Goal: Information Seeking & Learning: Learn about a topic

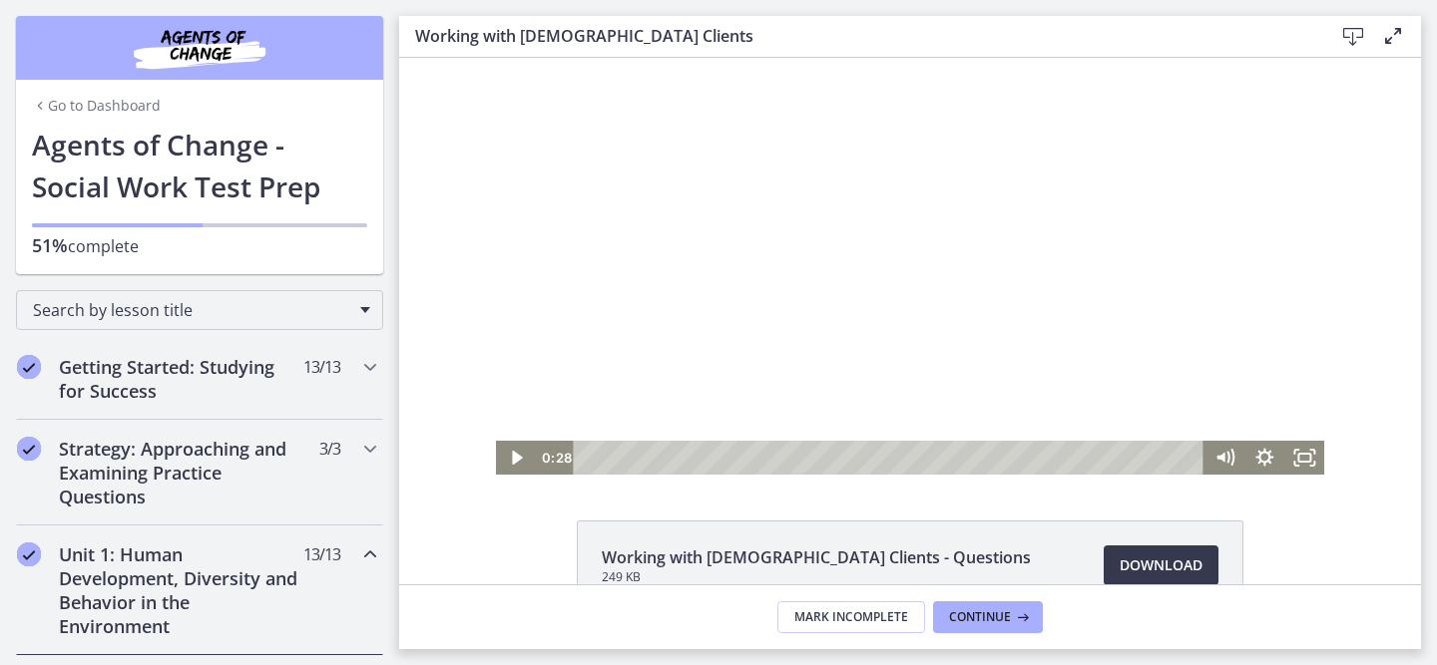
scroll to position [1097, 0]
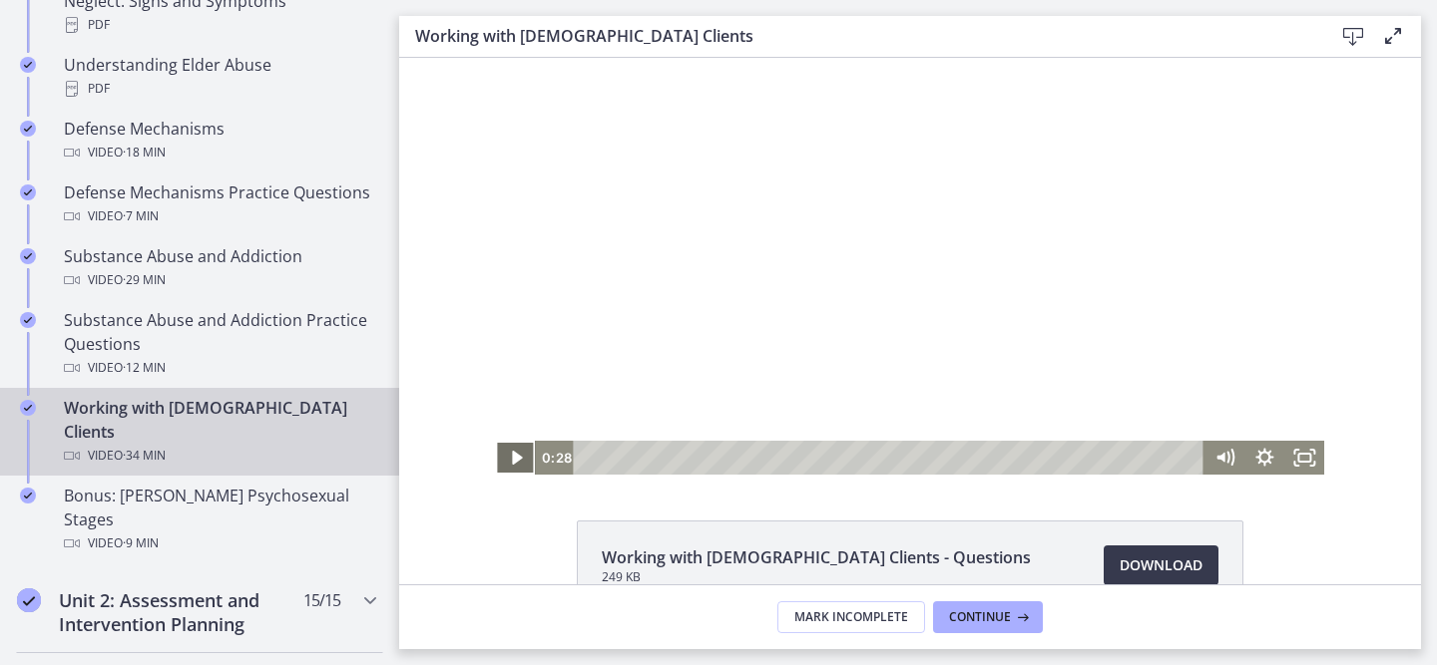
click at [513, 458] on icon "Play Video" at bounding box center [517, 458] width 10 height 14
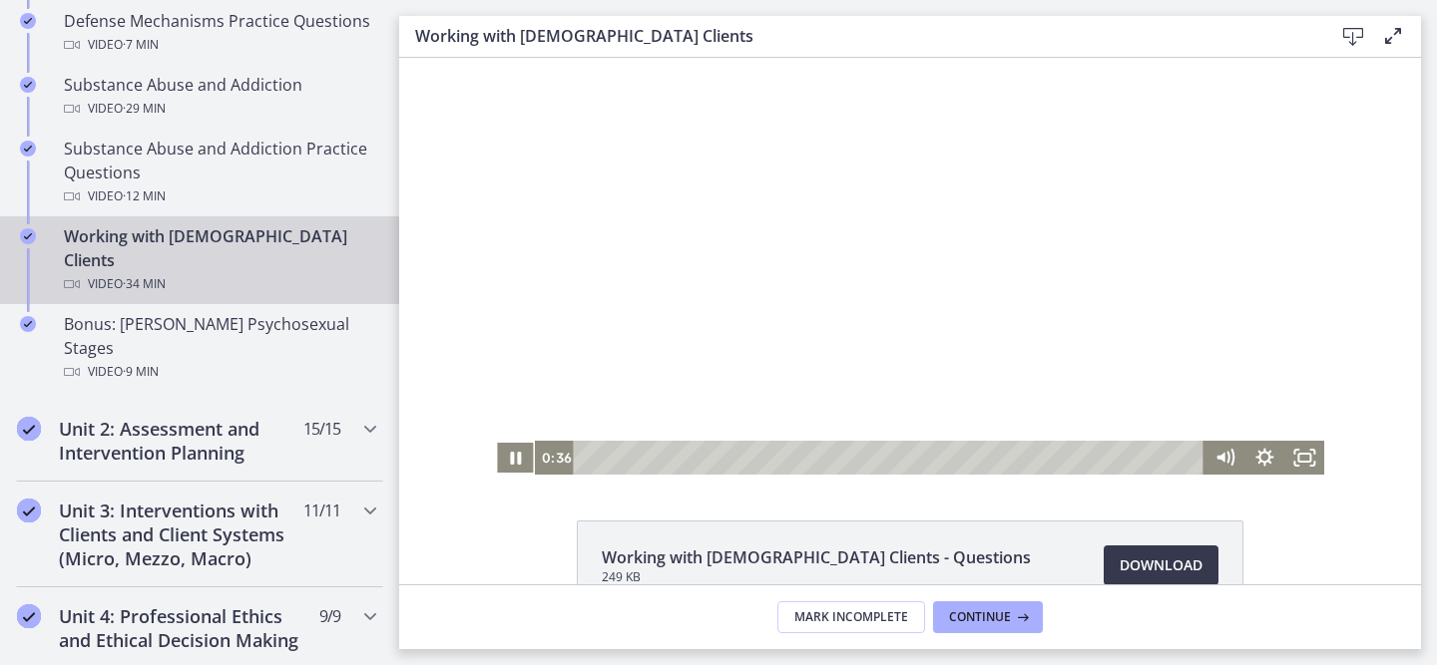
scroll to position [1306, 0]
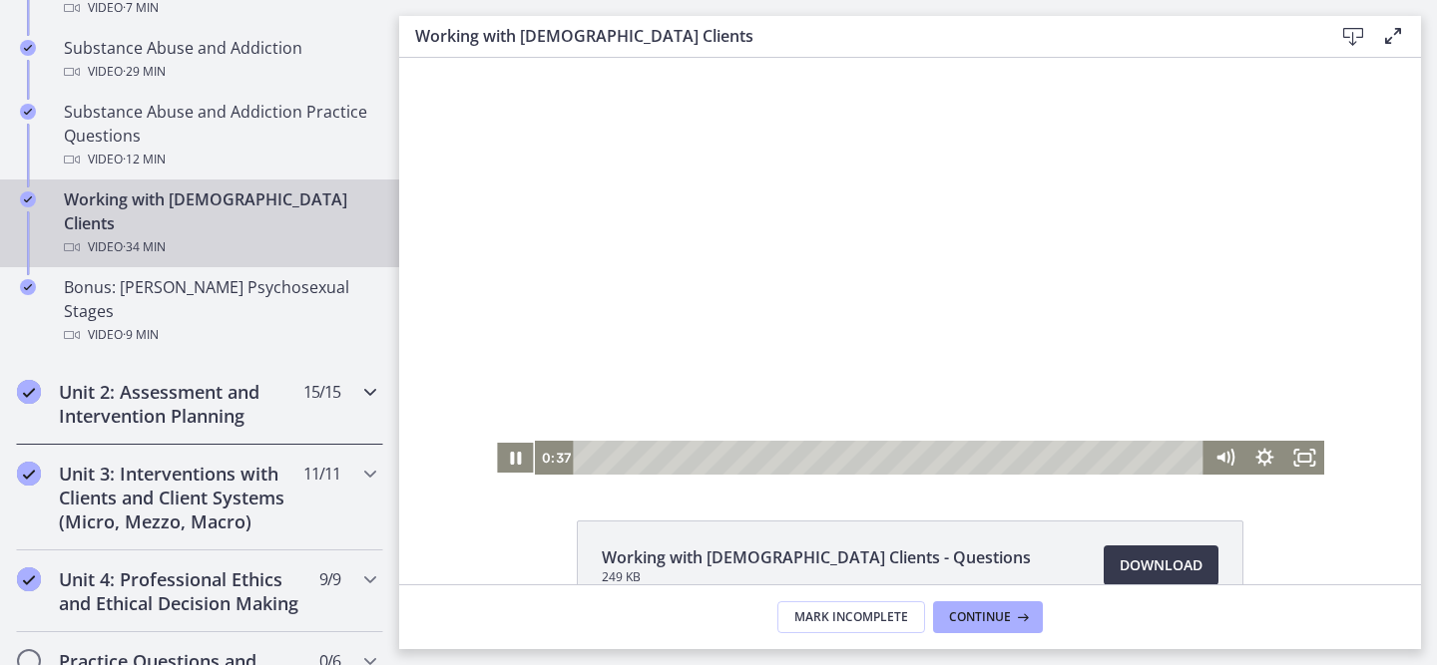
click at [217, 380] on h2 "Unit 2: Assessment and Intervention Planning" at bounding box center [180, 404] width 243 height 48
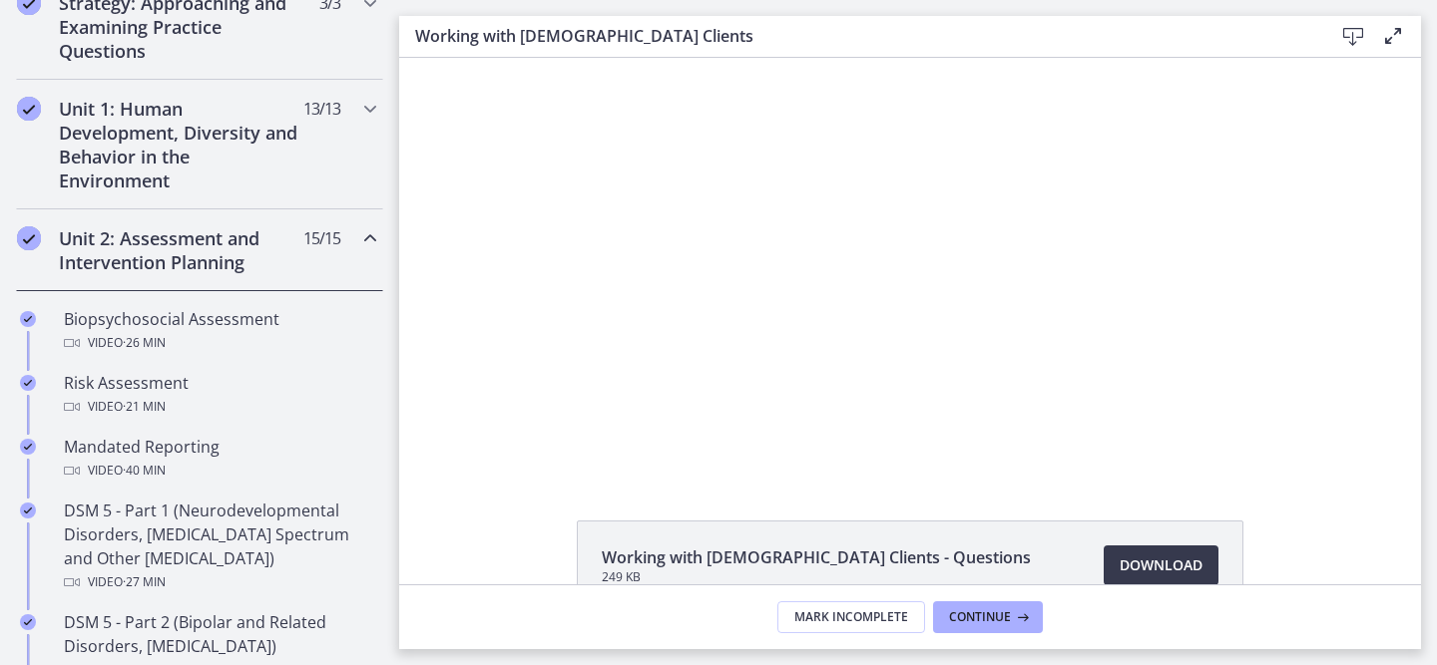
scroll to position [421, 0]
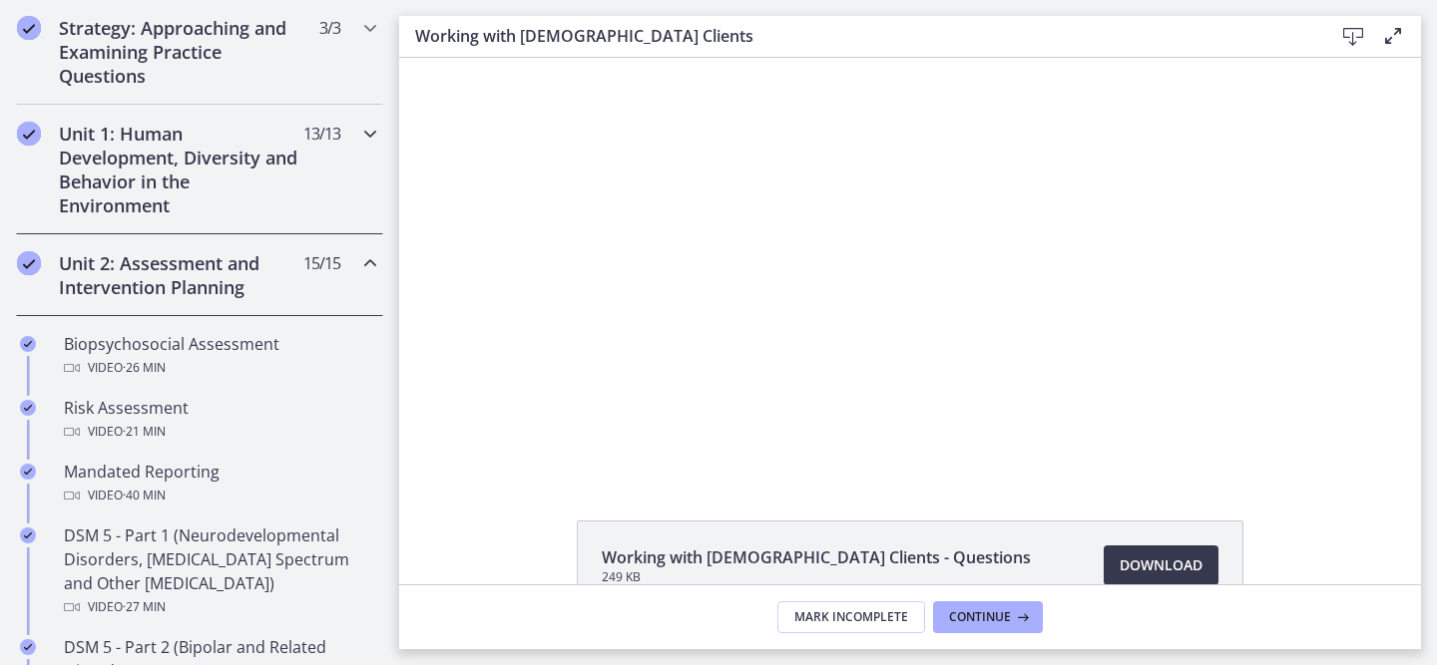
click at [268, 161] on h2 "Unit 1: Human Development, Diversity and Behavior in the Environment" at bounding box center [180, 170] width 243 height 96
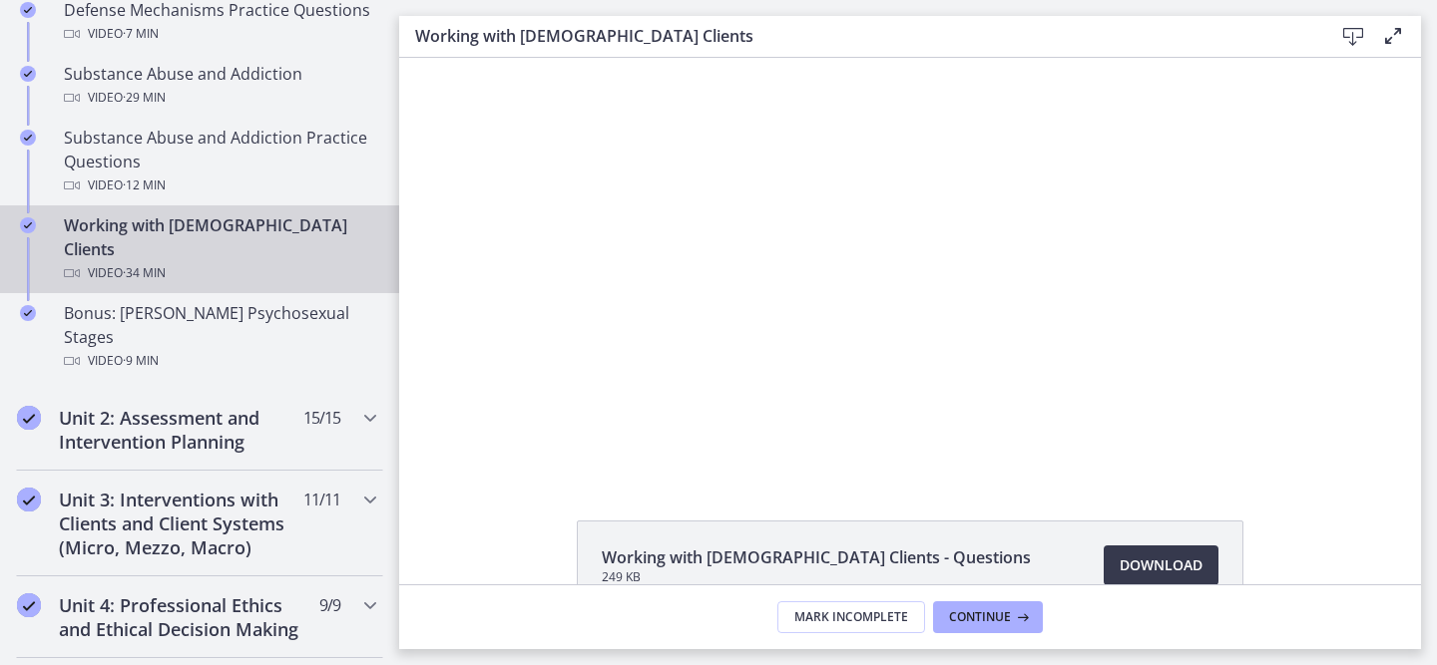
scroll to position [1291, 0]
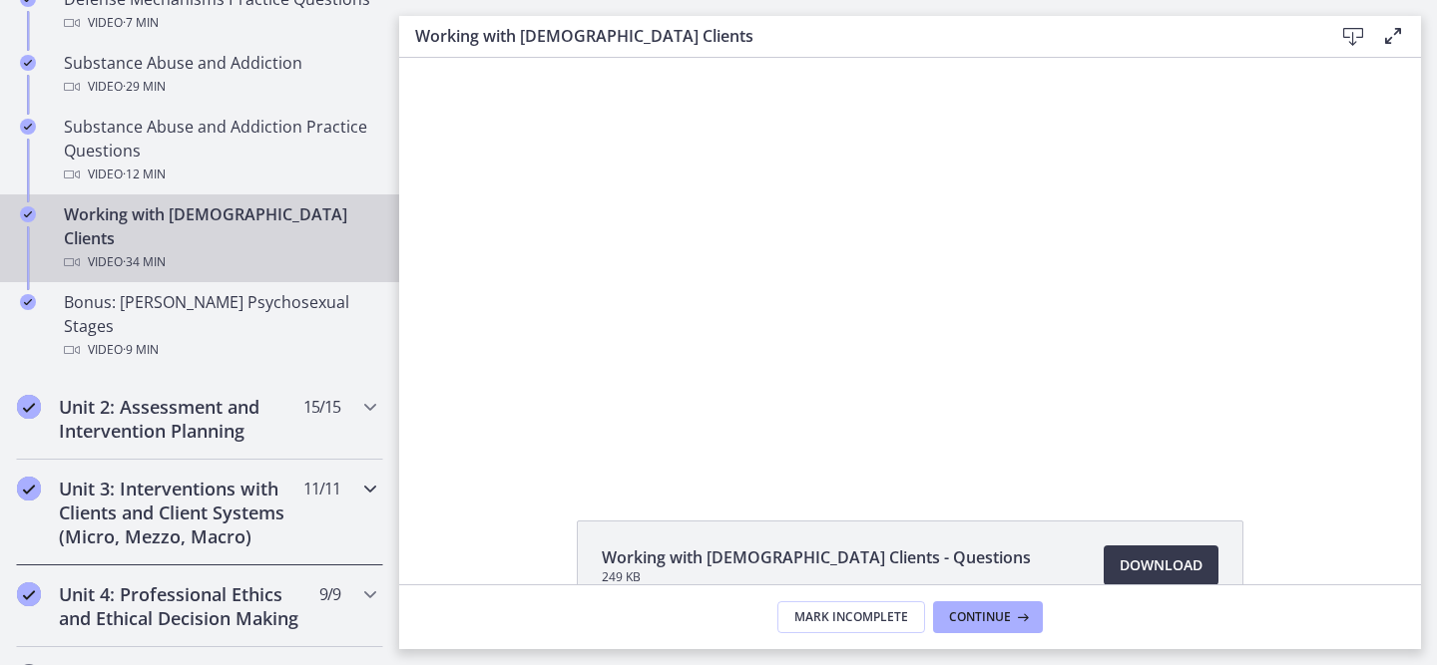
click at [255, 477] on h2 "Unit 3: Interventions with Clients and Client Systems (Micro, Mezzo, Macro)" at bounding box center [180, 513] width 243 height 72
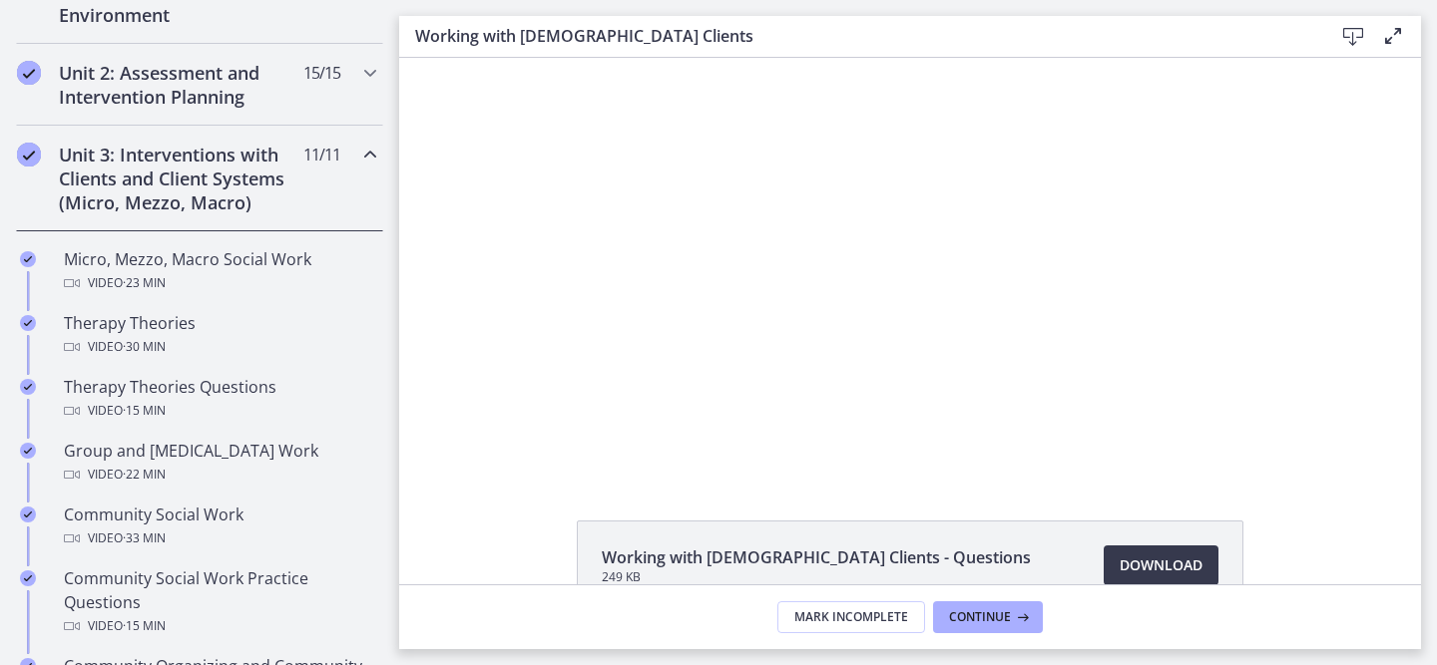
scroll to position [613, 0]
click at [279, 106] on h2 "Unit 2: Assessment and Intervention Planning" at bounding box center [180, 84] width 243 height 48
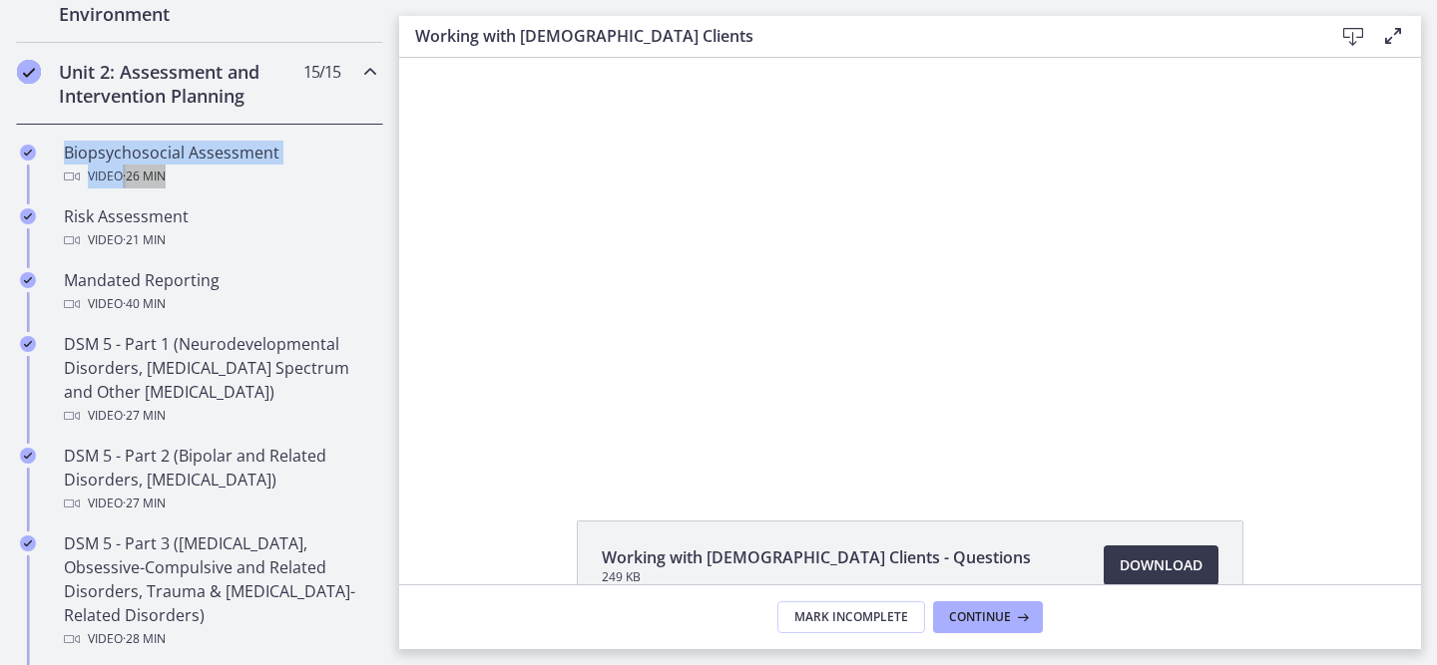
click at [422, 151] on div "Click for sound @keyframes VOLUME_SMALL_WAVE_FLASH { 0% { opacity: 0; } 33% { o…" at bounding box center [910, 266] width 1022 height 417
drag, startPoint x: 1022, startPoint y: 232, endPoint x: 1156, endPoint y: 140, distance: 163.6
click at [1133, 170] on div at bounding box center [910, 266] width 829 height 417
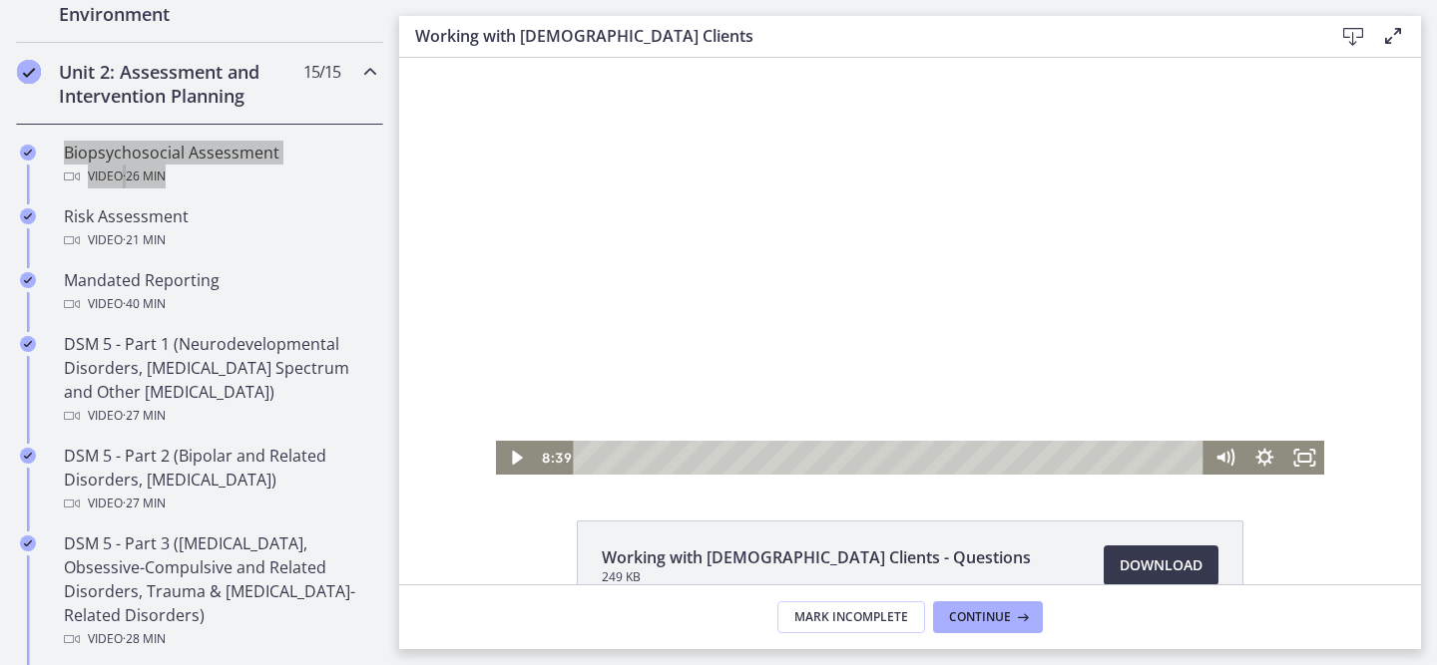
click at [1119, 178] on div at bounding box center [910, 266] width 829 height 417
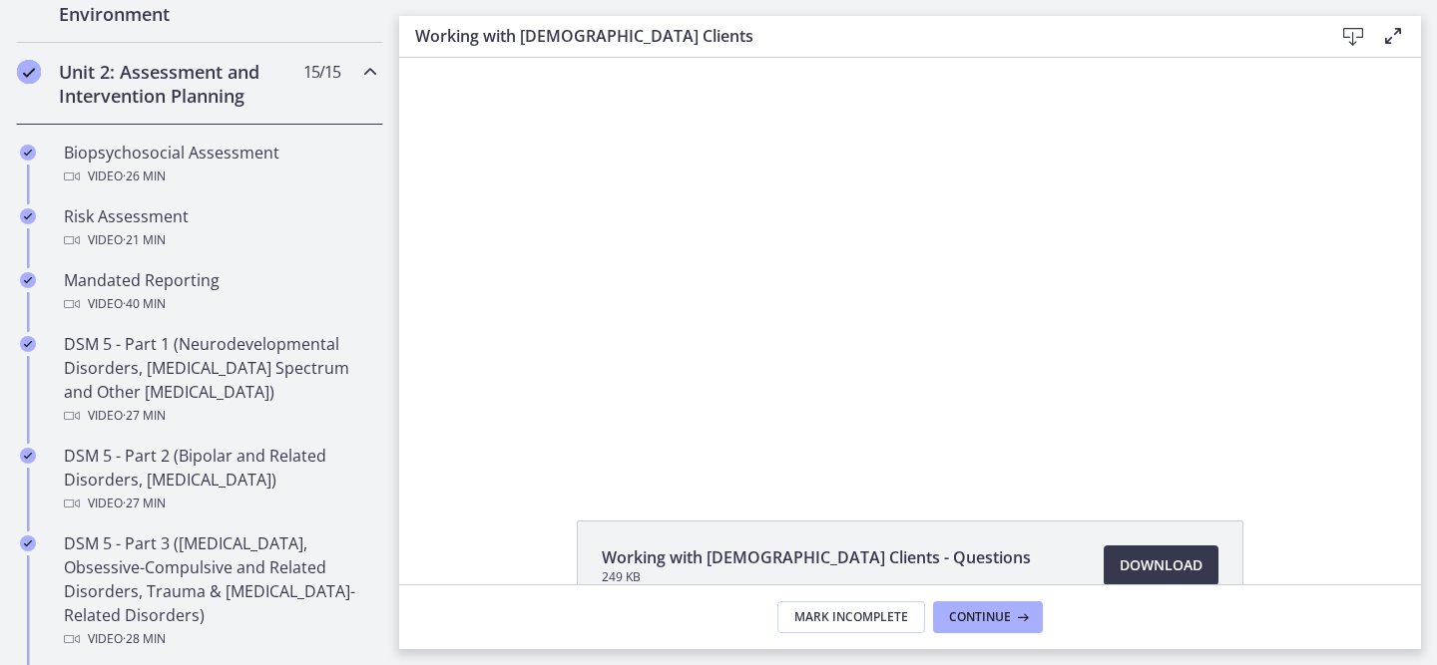
click at [283, 74] on h2 "Unit 2: Assessment and Intervention Planning" at bounding box center [180, 84] width 243 height 48
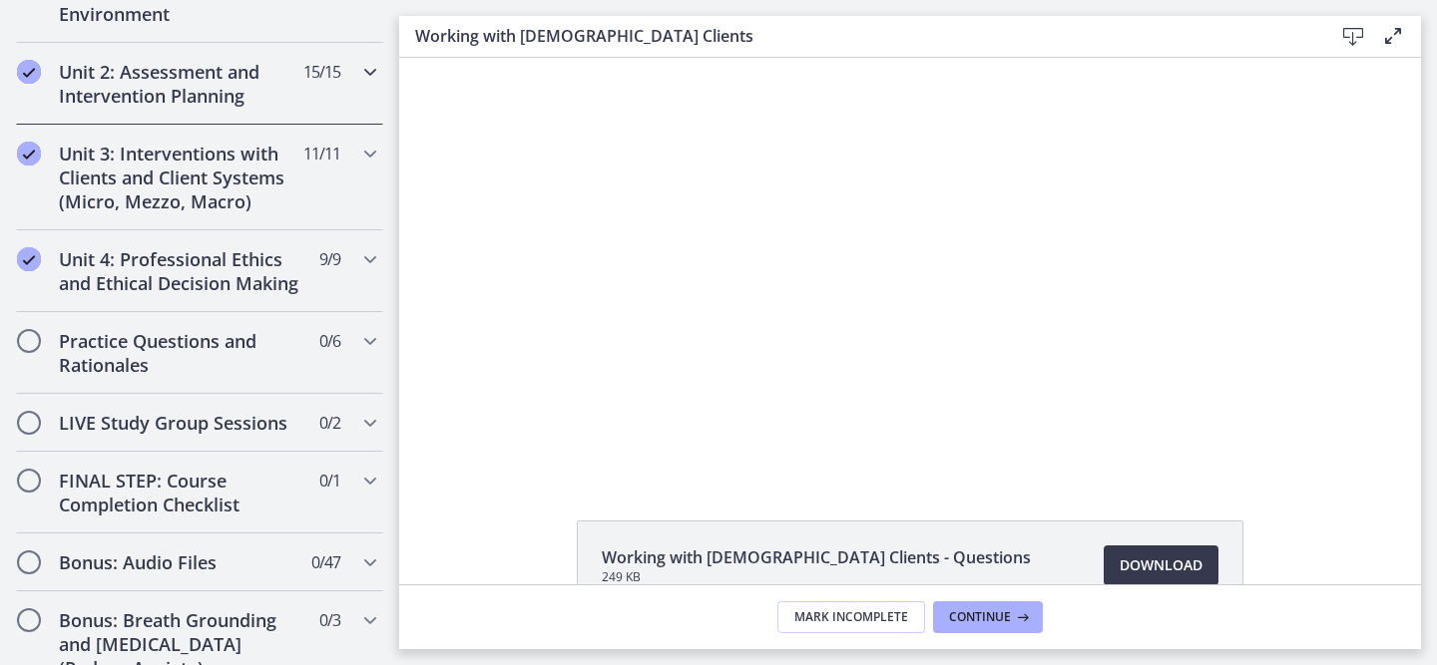
click at [278, 74] on h2 "Unit 2: Assessment and Intervention Planning" at bounding box center [180, 84] width 243 height 48
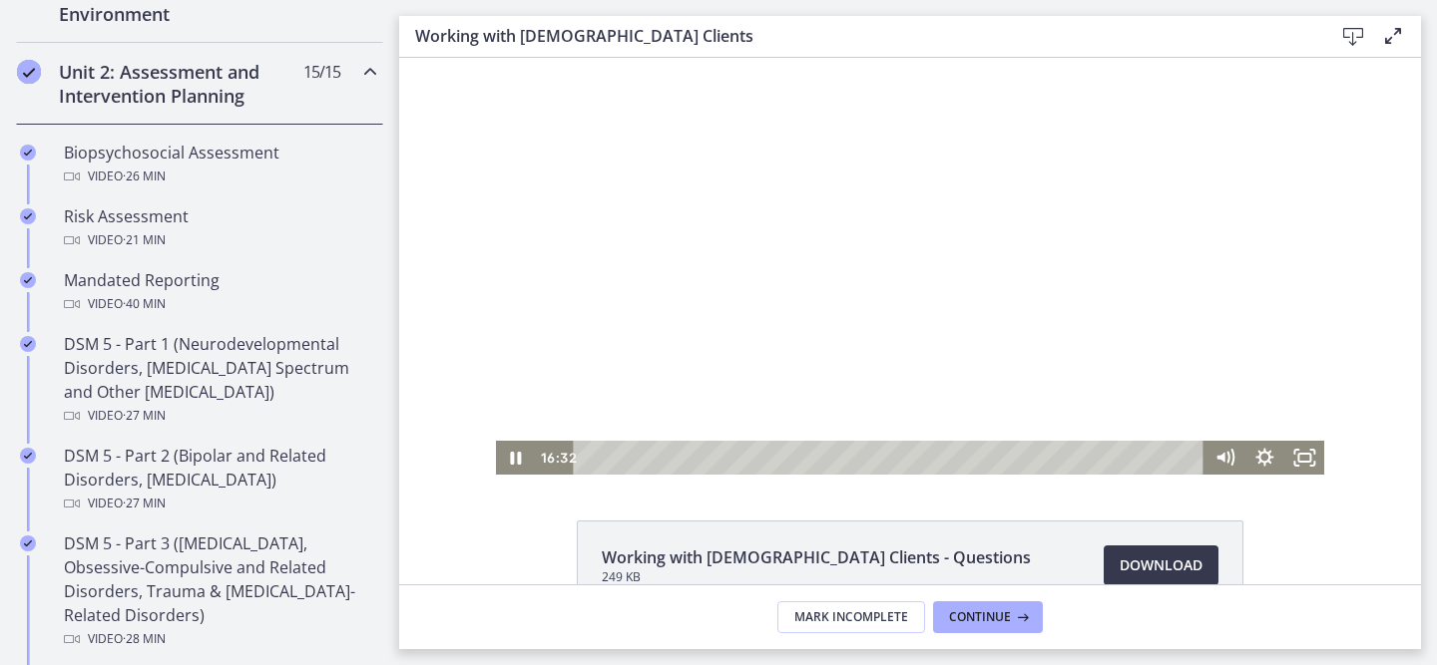
click at [734, 263] on div at bounding box center [910, 266] width 829 height 417
click at [514, 456] on icon "Play Video" at bounding box center [517, 458] width 12 height 17
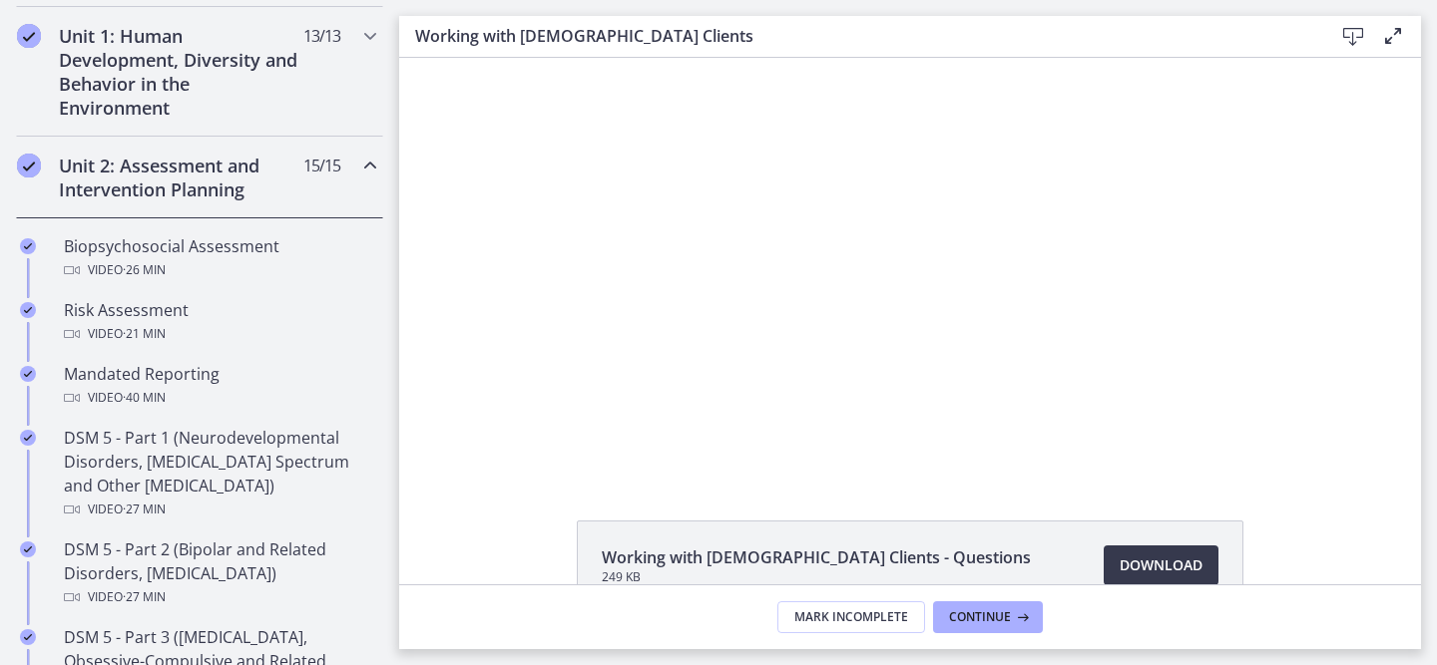
scroll to position [520, 0]
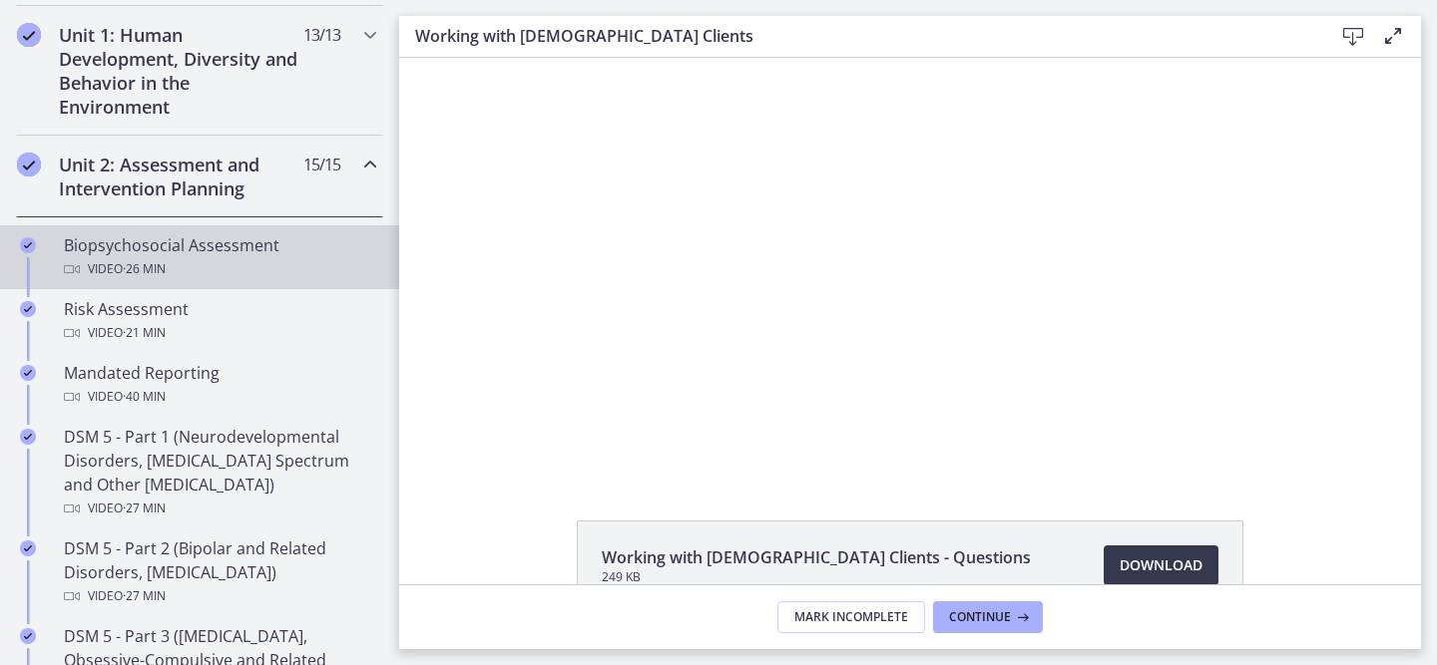
click at [201, 249] on div "Biopsychosocial Assessment Video · 26 min" at bounding box center [219, 257] width 311 height 48
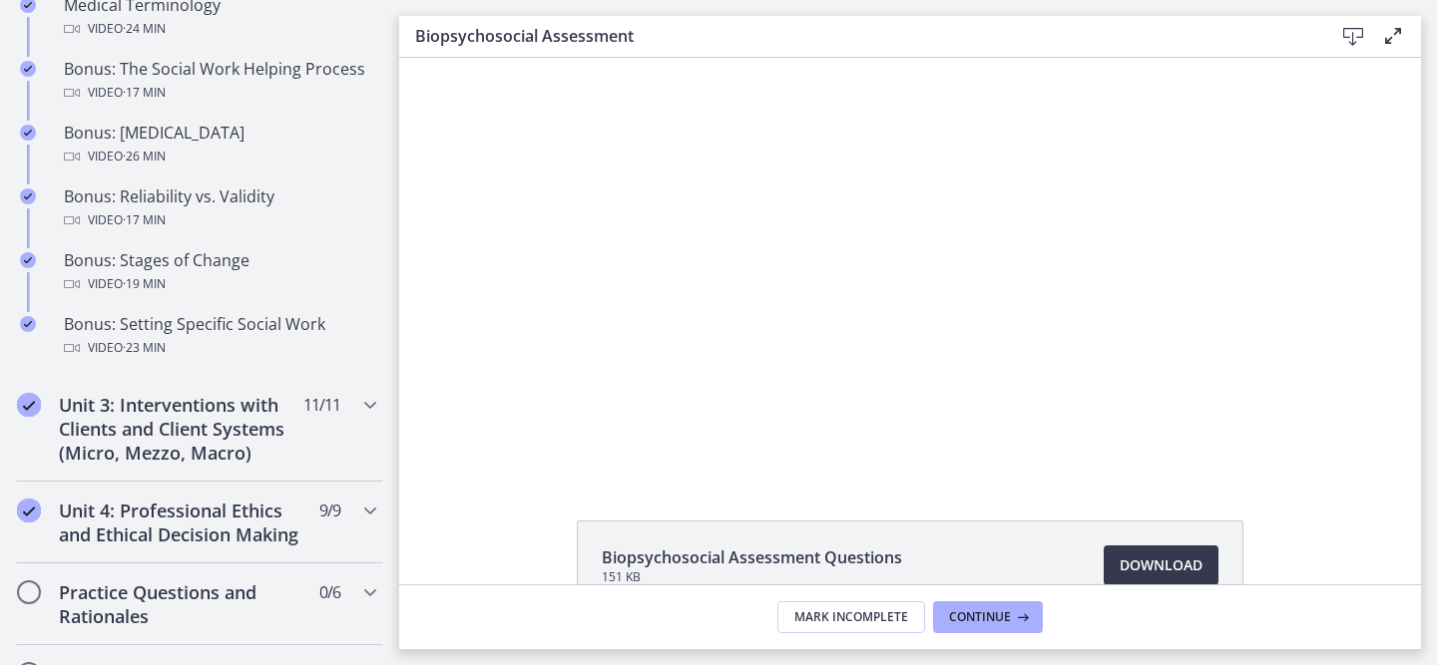
scroll to position [1595, 0]
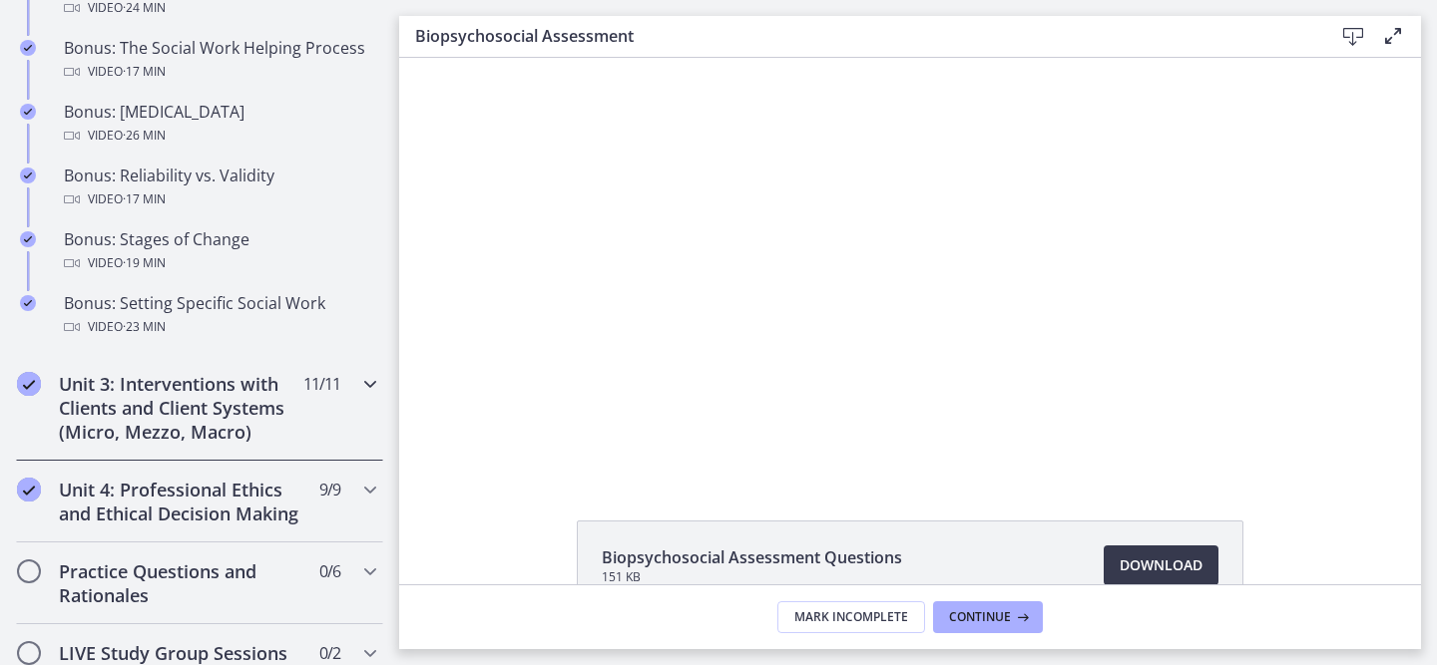
click at [259, 416] on h2 "Unit 3: Interventions with Clients and Client Systems (Micro, Mezzo, Macro)" at bounding box center [180, 408] width 243 height 72
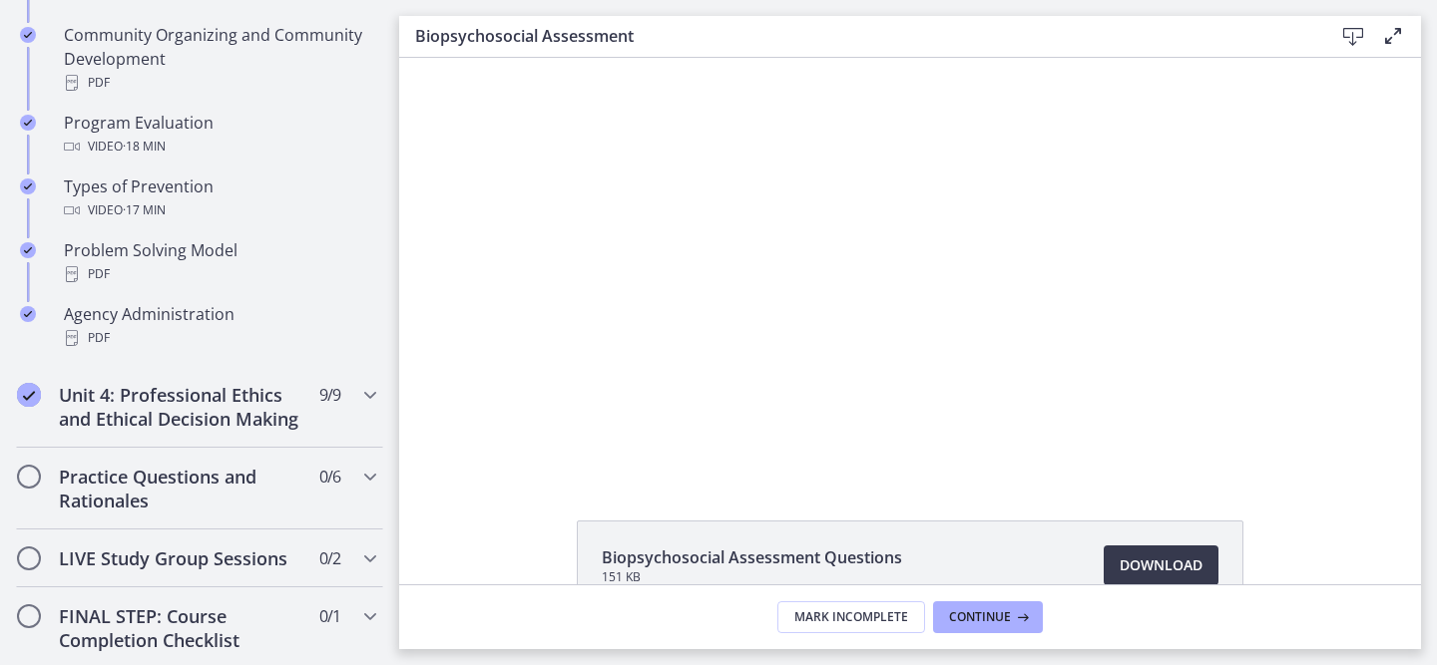
scroll to position [1266, 0]
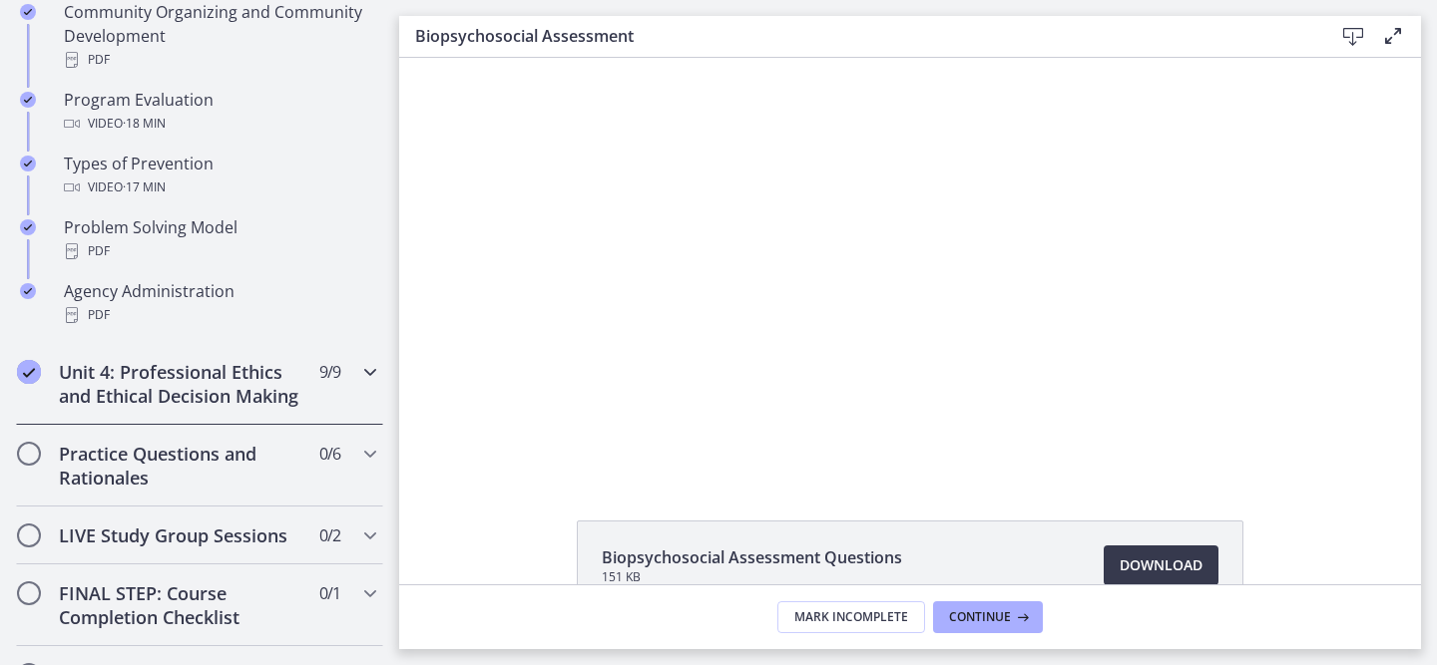
click at [309, 383] on div "Unit 4: Professional Ethics and Ethical Decision Making 9 / 9 Completed" at bounding box center [199, 384] width 367 height 82
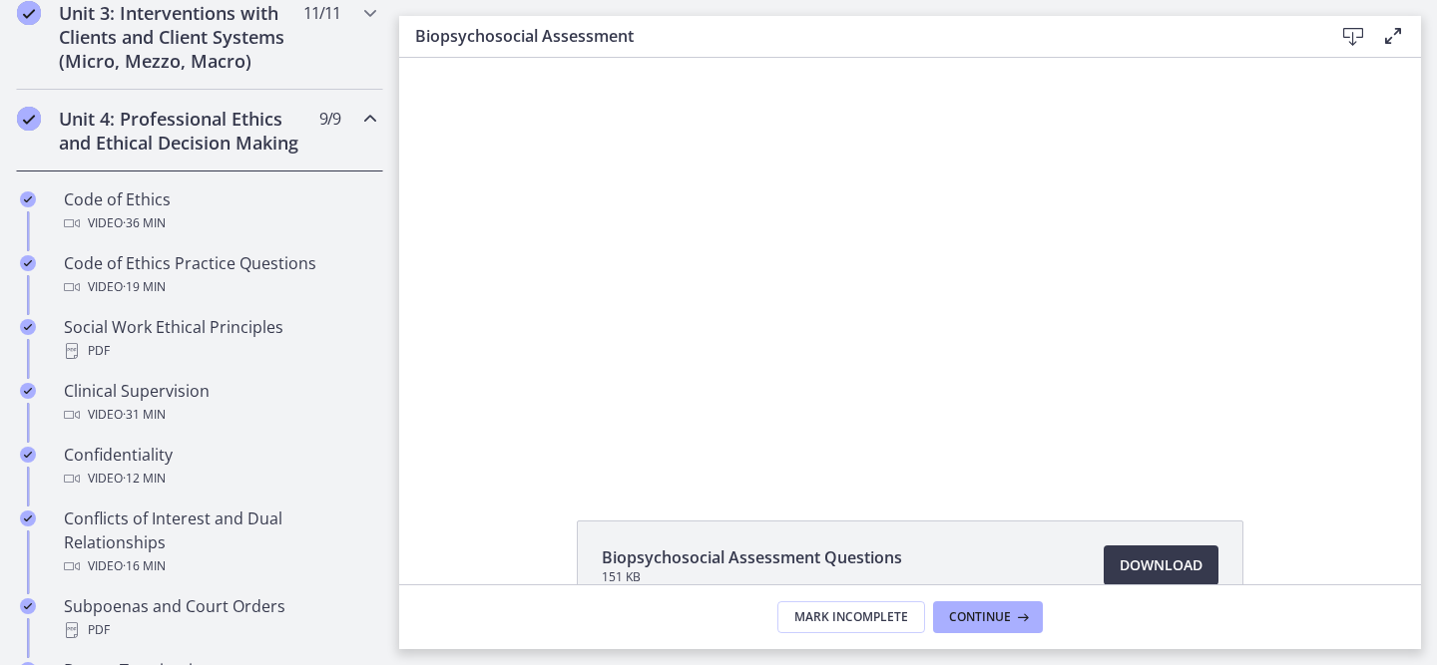
scroll to position [733, 0]
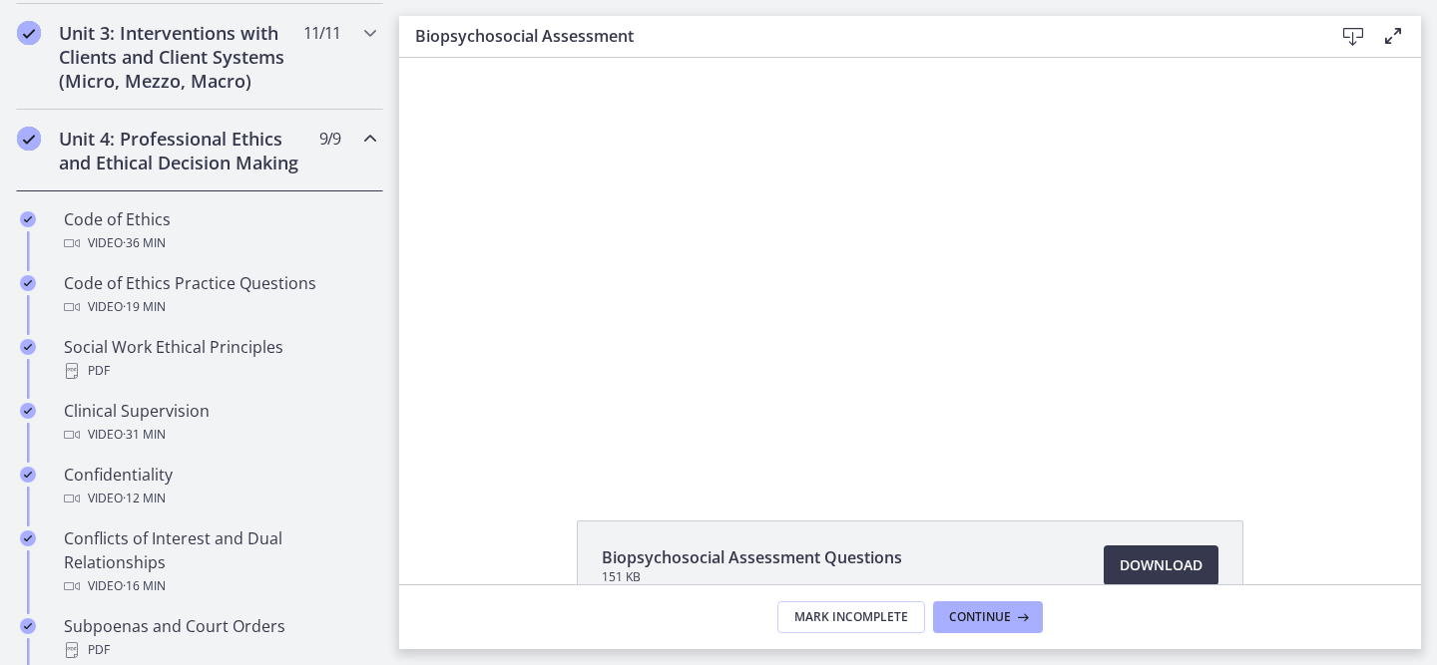
click at [234, 136] on h2 "Unit 4: Professional Ethics and Ethical Decision Making" at bounding box center [180, 151] width 243 height 48
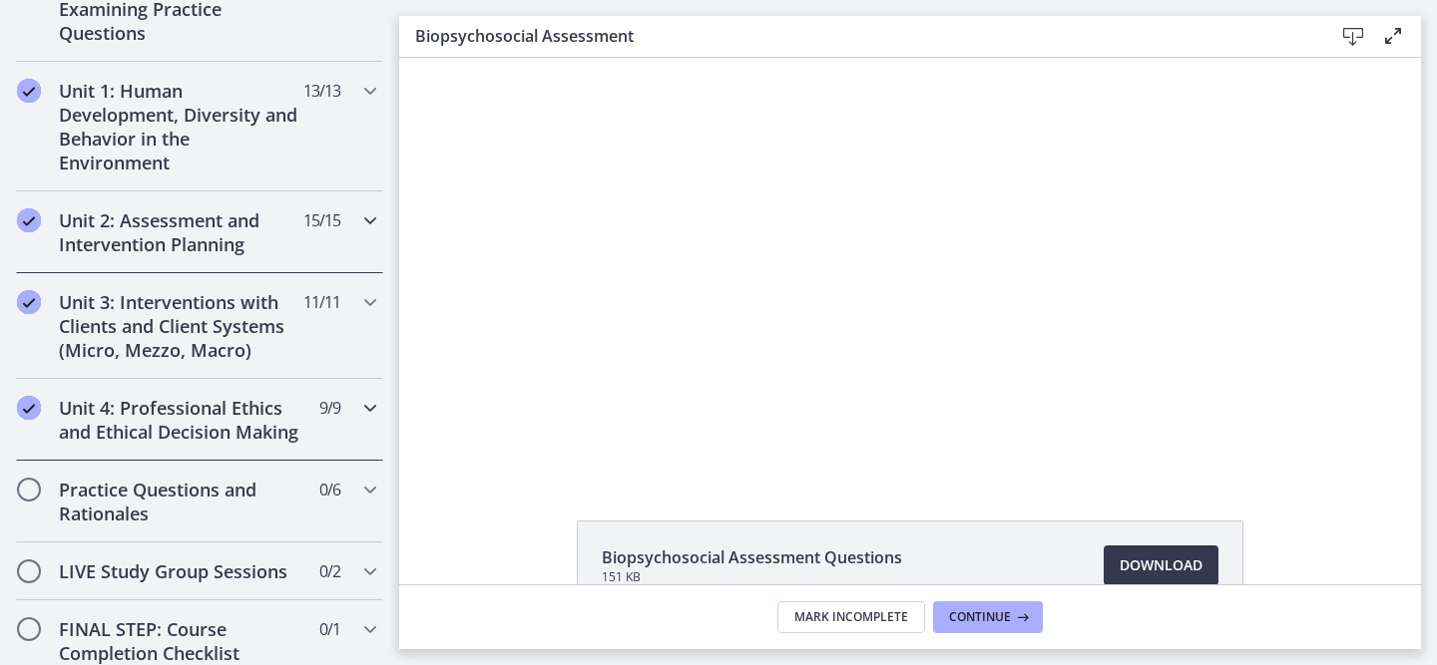
scroll to position [462, 0]
click at [244, 217] on h2 "Unit 2: Assessment and Intervention Planning" at bounding box center [180, 235] width 243 height 48
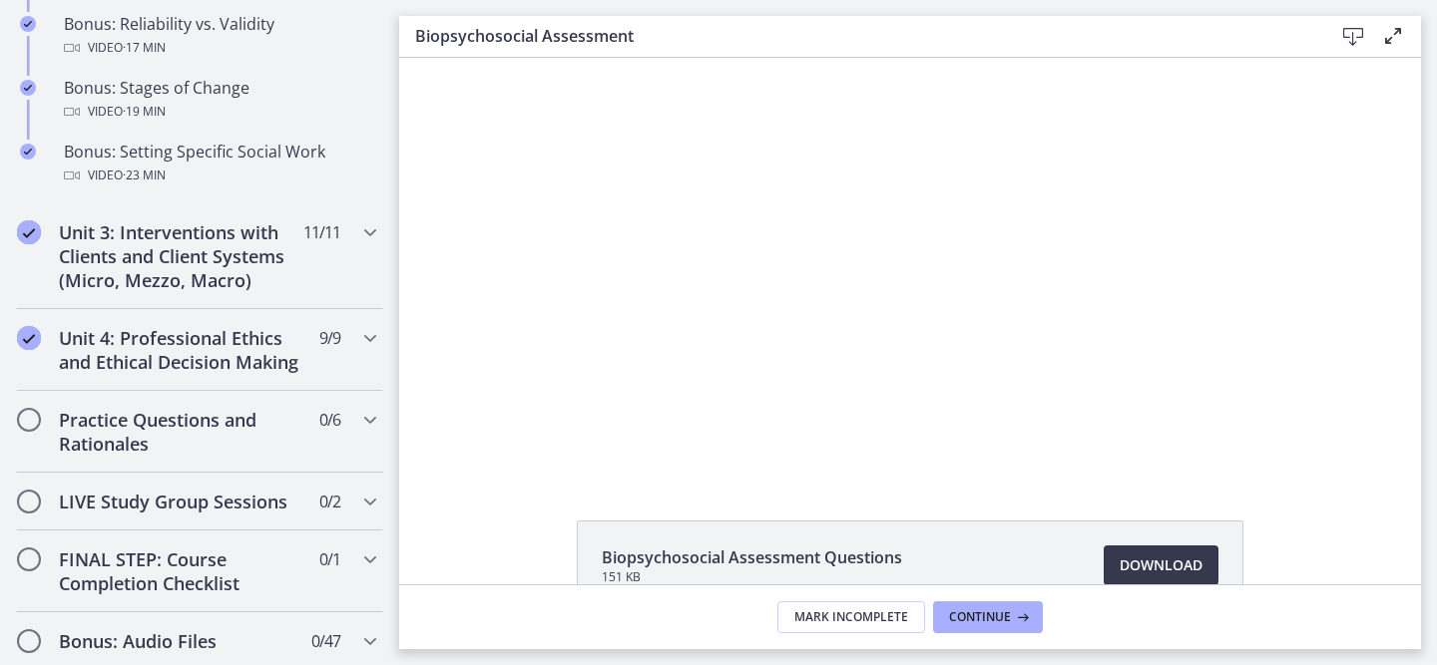
scroll to position [1748, 0]
click at [202, 263] on h2 "Unit 3: Interventions with Clients and Client Systems (Micro, Mezzo, Macro)" at bounding box center [180, 255] width 243 height 72
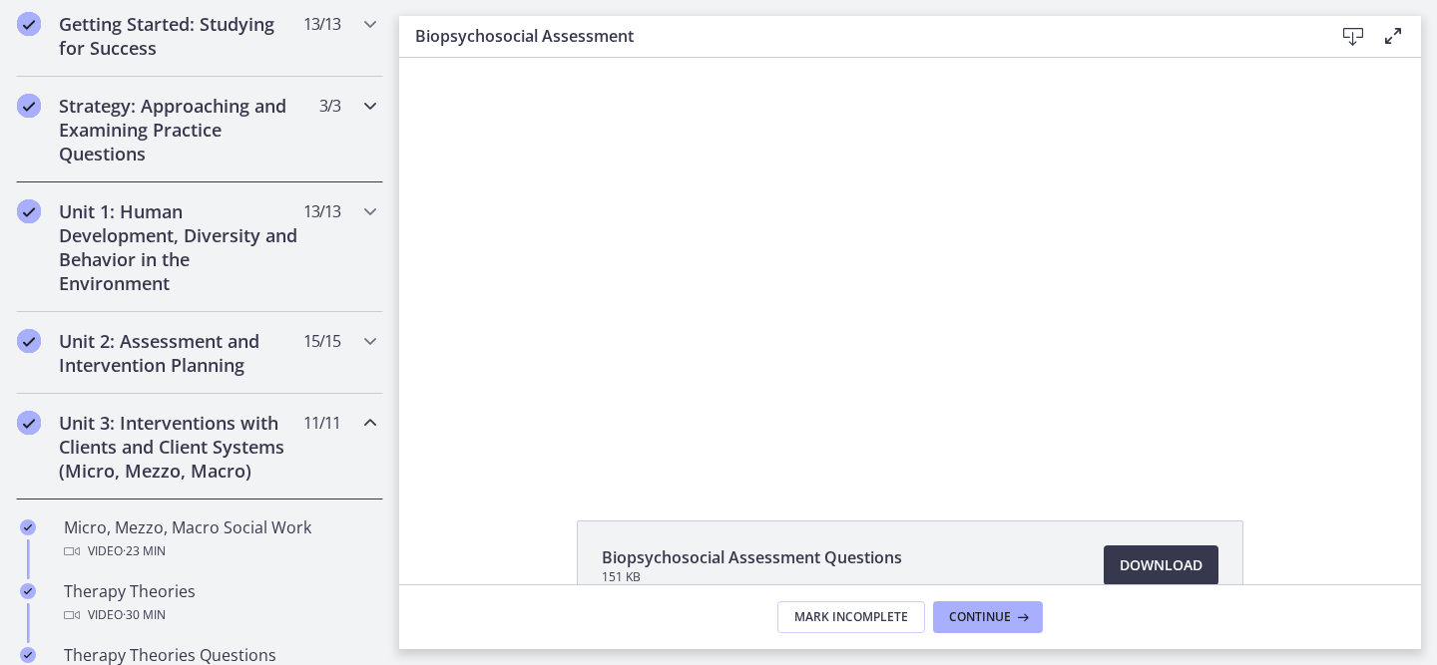
scroll to position [356, 0]
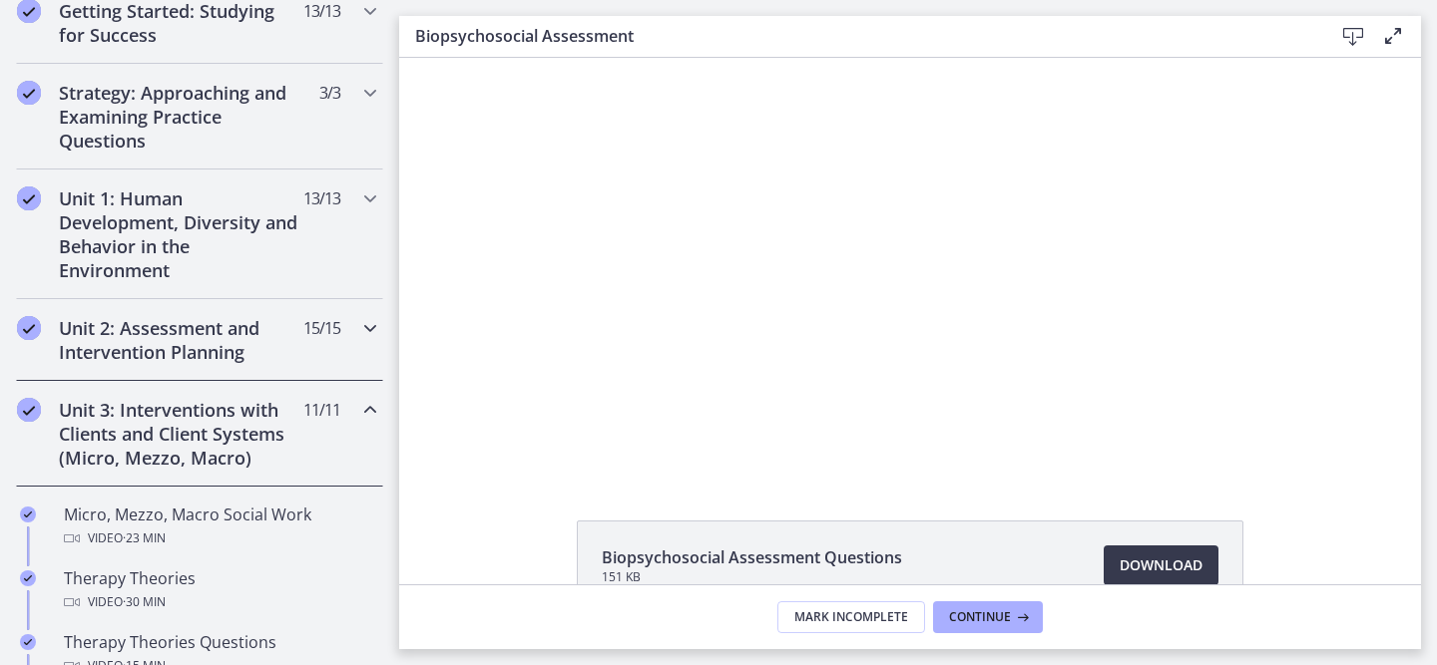
click at [149, 354] on h2 "Unit 2: Assessment and Intervention Planning" at bounding box center [180, 340] width 243 height 48
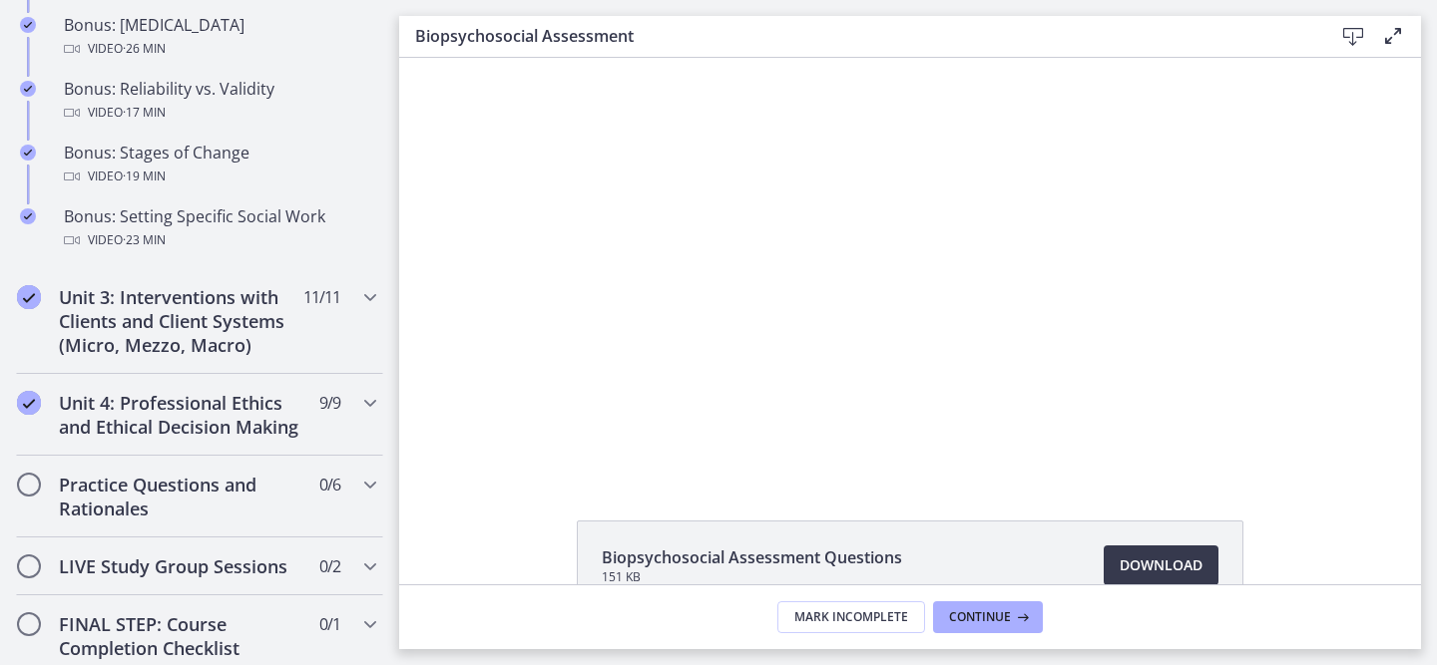
scroll to position [1684, 0]
click at [246, 295] on h2 "Unit 3: Interventions with Clients and Client Systems (Micro, Mezzo, Macro)" at bounding box center [180, 319] width 243 height 72
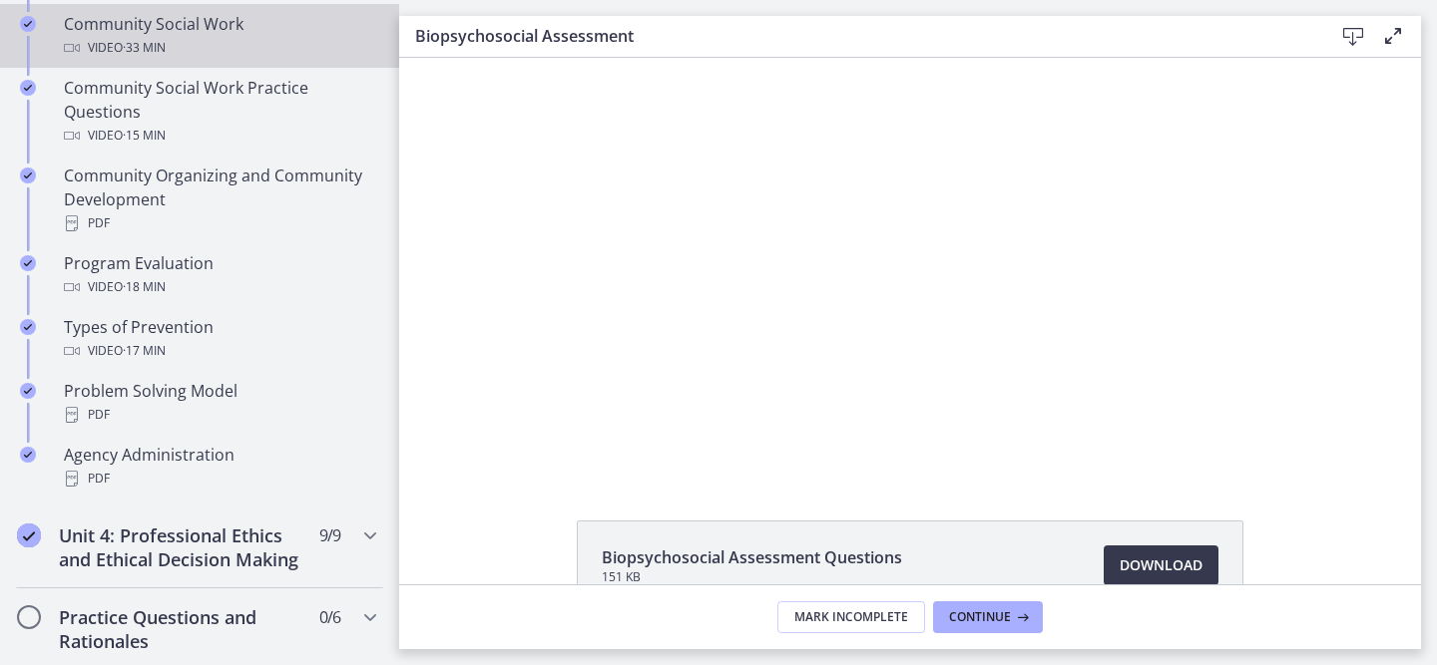
scroll to position [1103, 0]
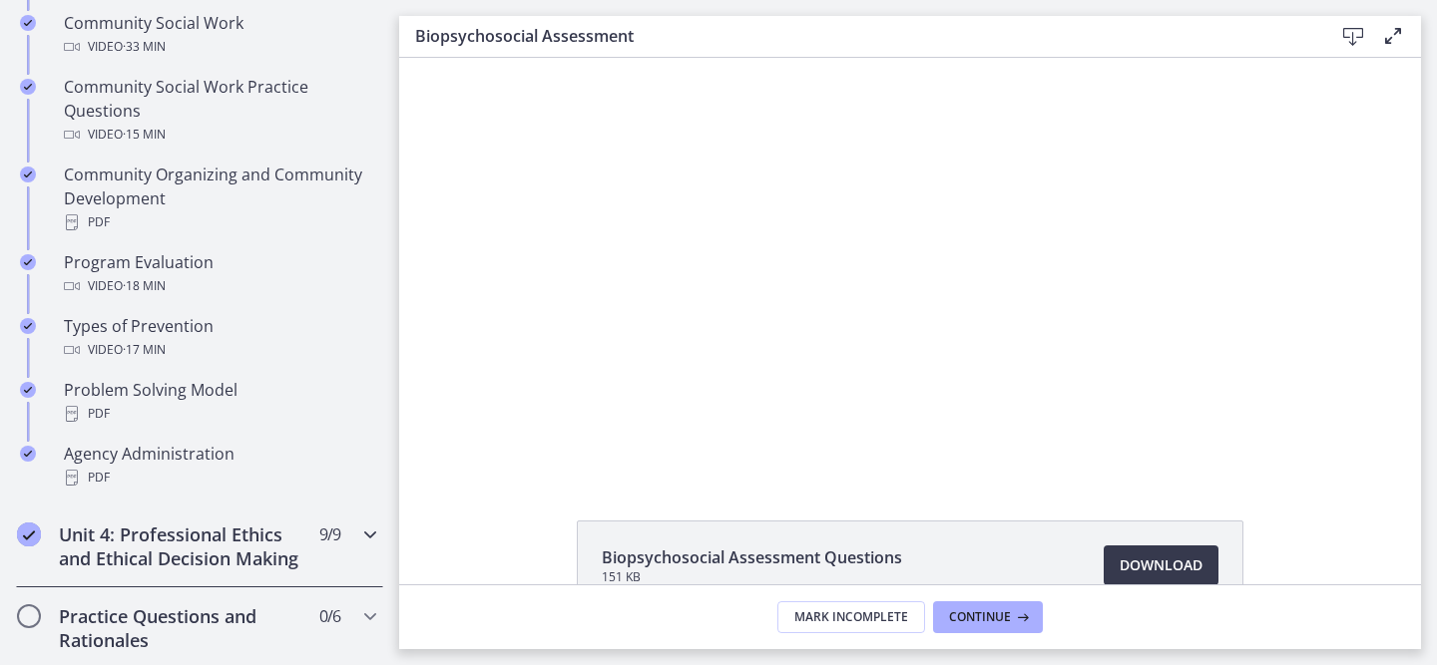
click at [222, 538] on h2 "Unit 4: Professional Ethics and Ethical Decision Making" at bounding box center [180, 547] width 243 height 48
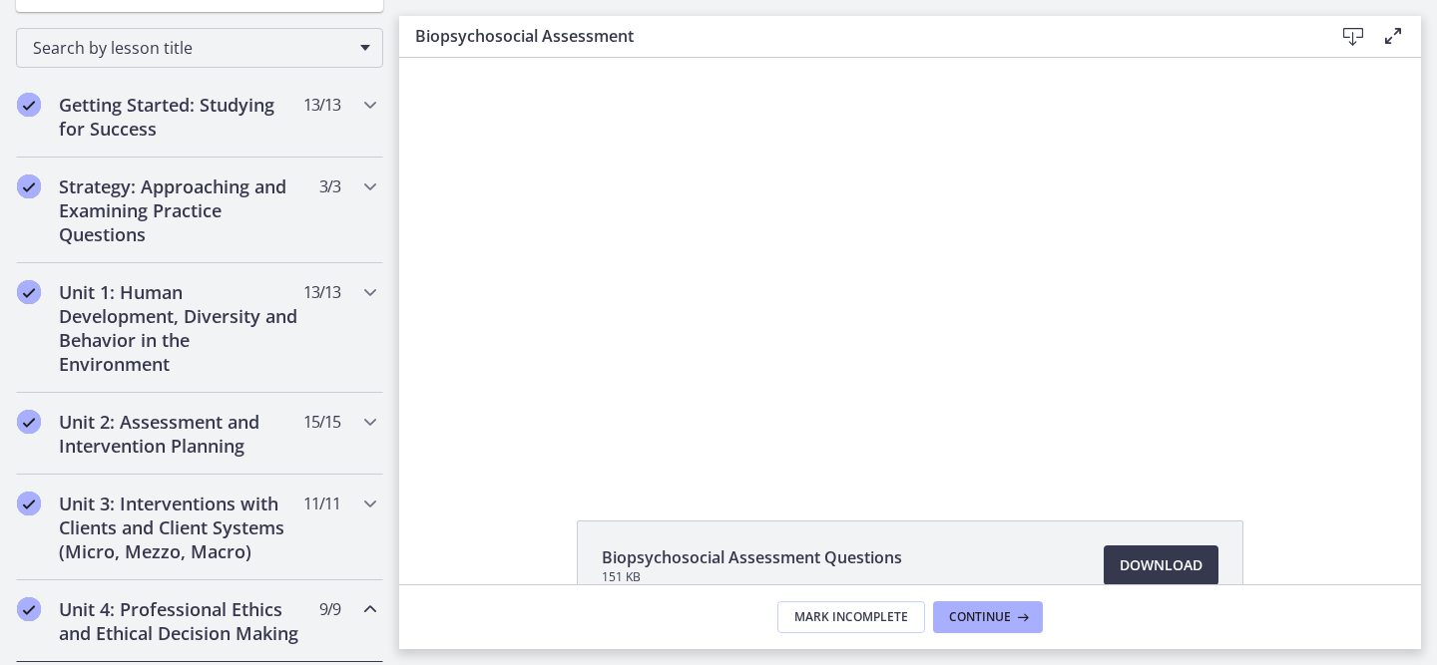
scroll to position [287, 0]
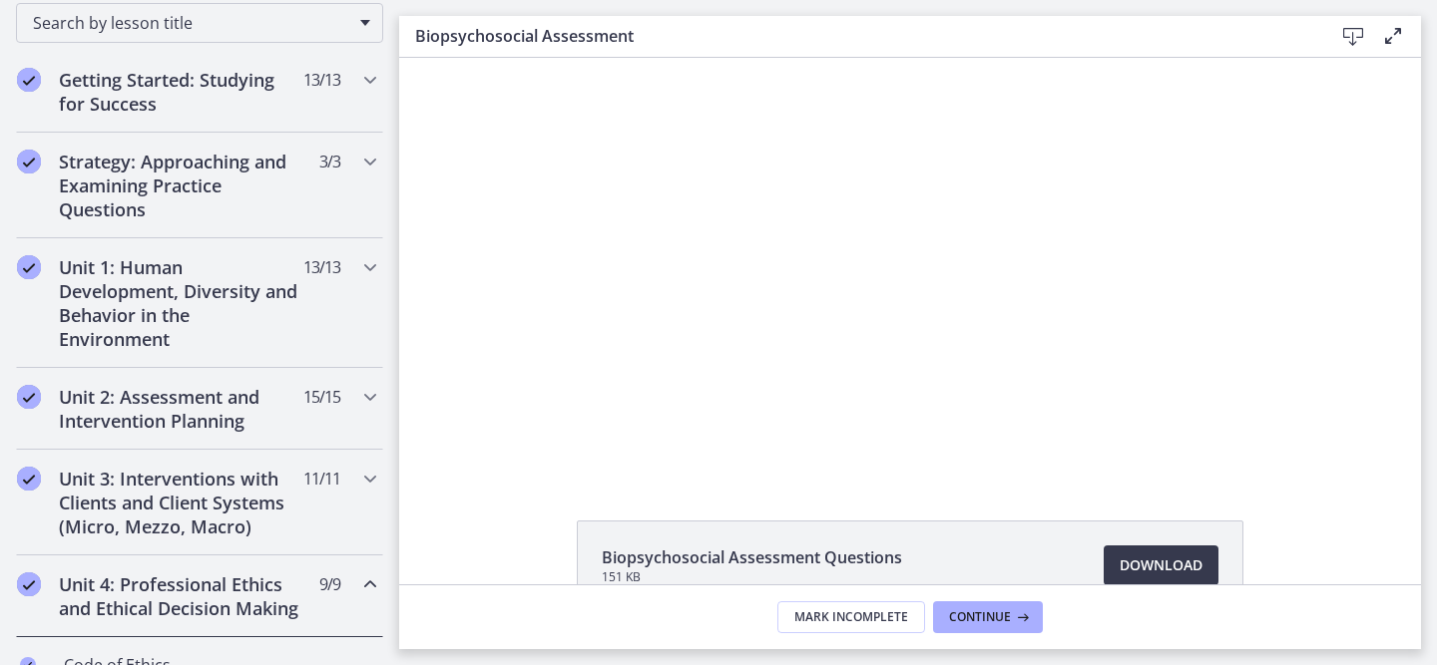
click at [246, 599] on h2 "Unit 4: Professional Ethics and Ethical Decision Making" at bounding box center [180, 597] width 243 height 48
click at [227, 417] on h2 "Unit 2: Assessment and Intervention Planning" at bounding box center [180, 409] width 243 height 48
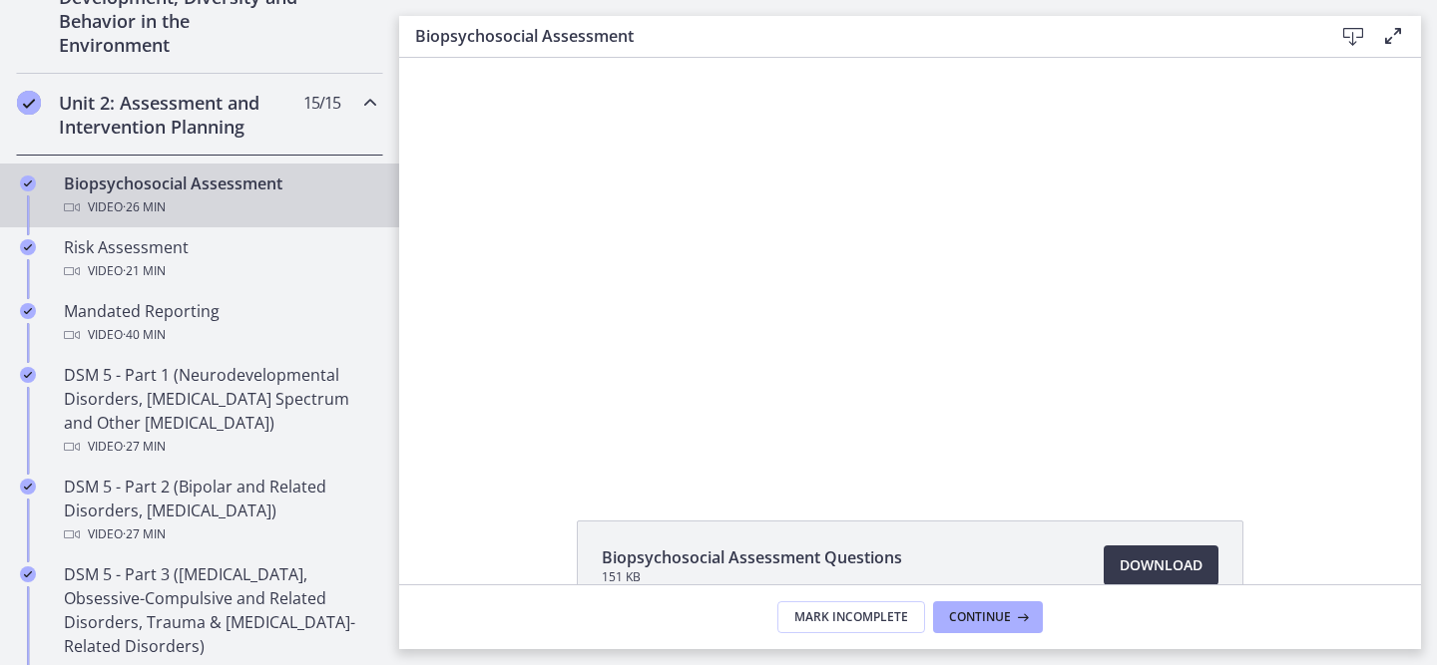
scroll to position [0, 0]
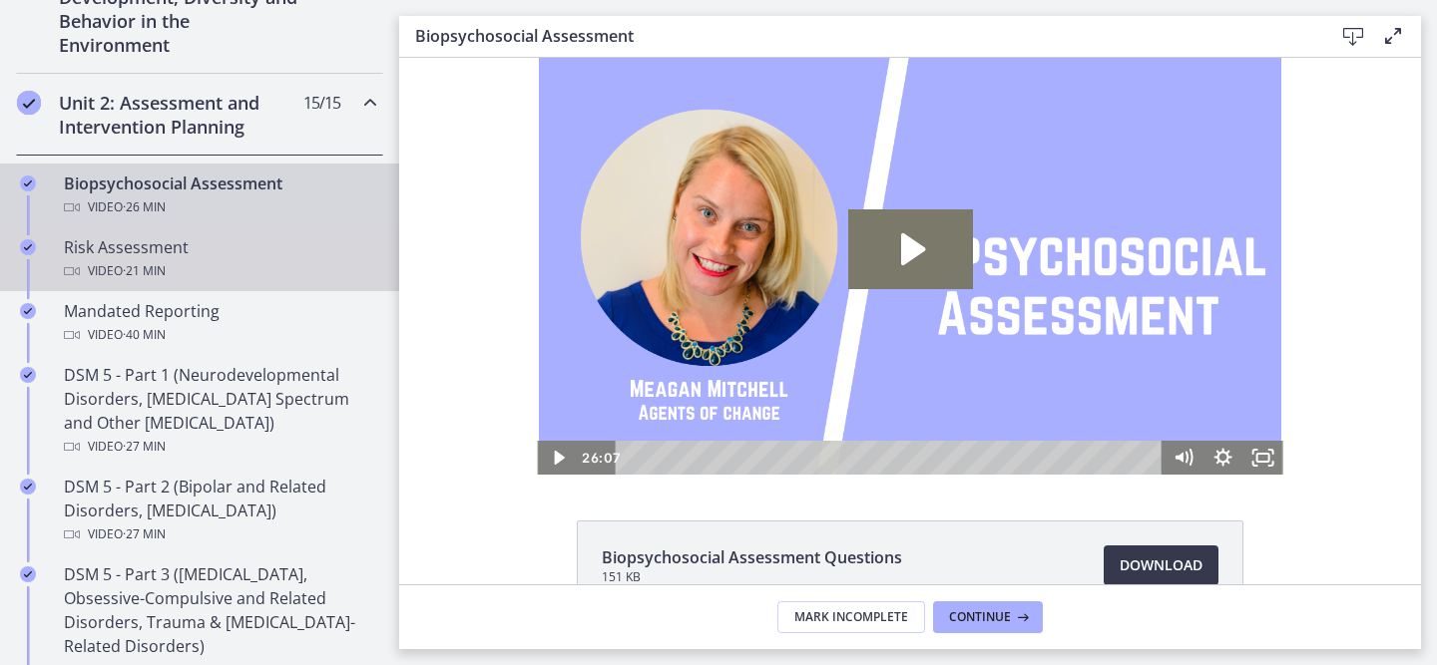
click at [158, 249] on div "Risk Assessment Video · 21 min" at bounding box center [219, 259] width 311 height 48
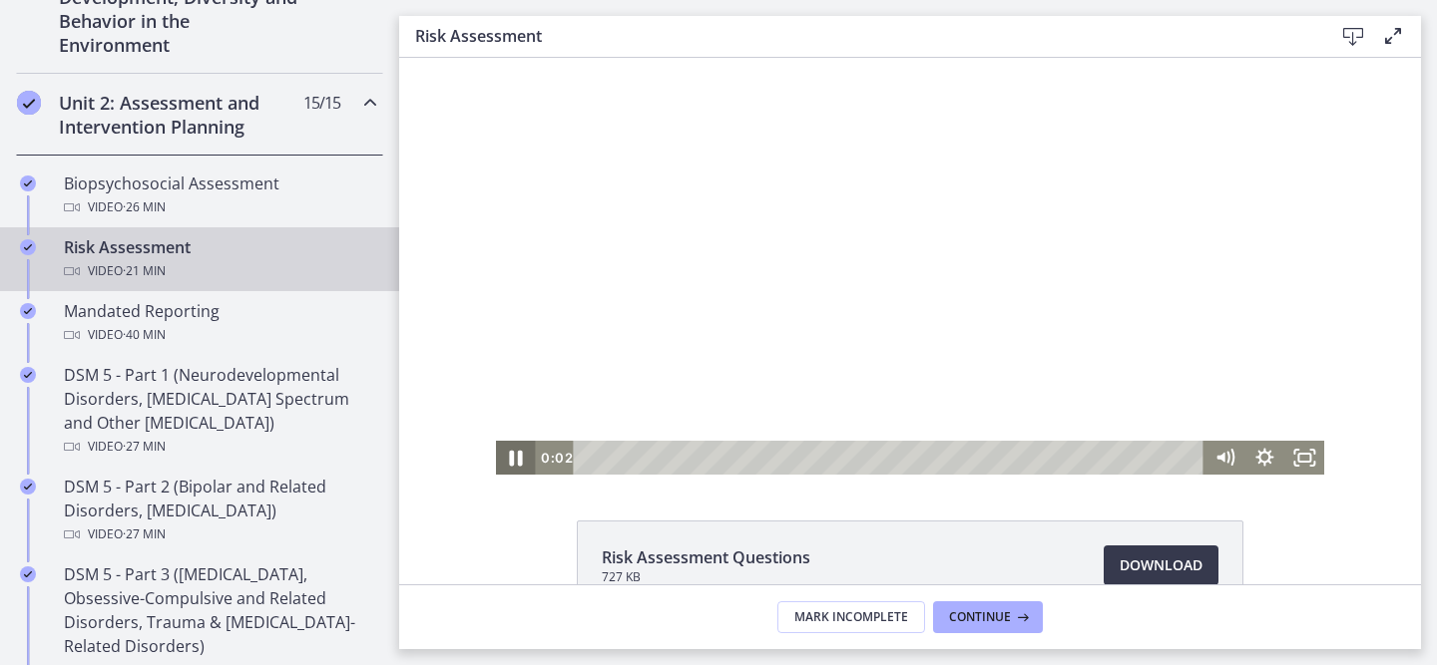
click at [518, 465] on icon "Pause" at bounding box center [516, 458] width 48 height 41
click at [502, 464] on icon "Play Video" at bounding box center [517, 458] width 48 height 41
click at [984, 150] on div at bounding box center [910, 266] width 829 height 417
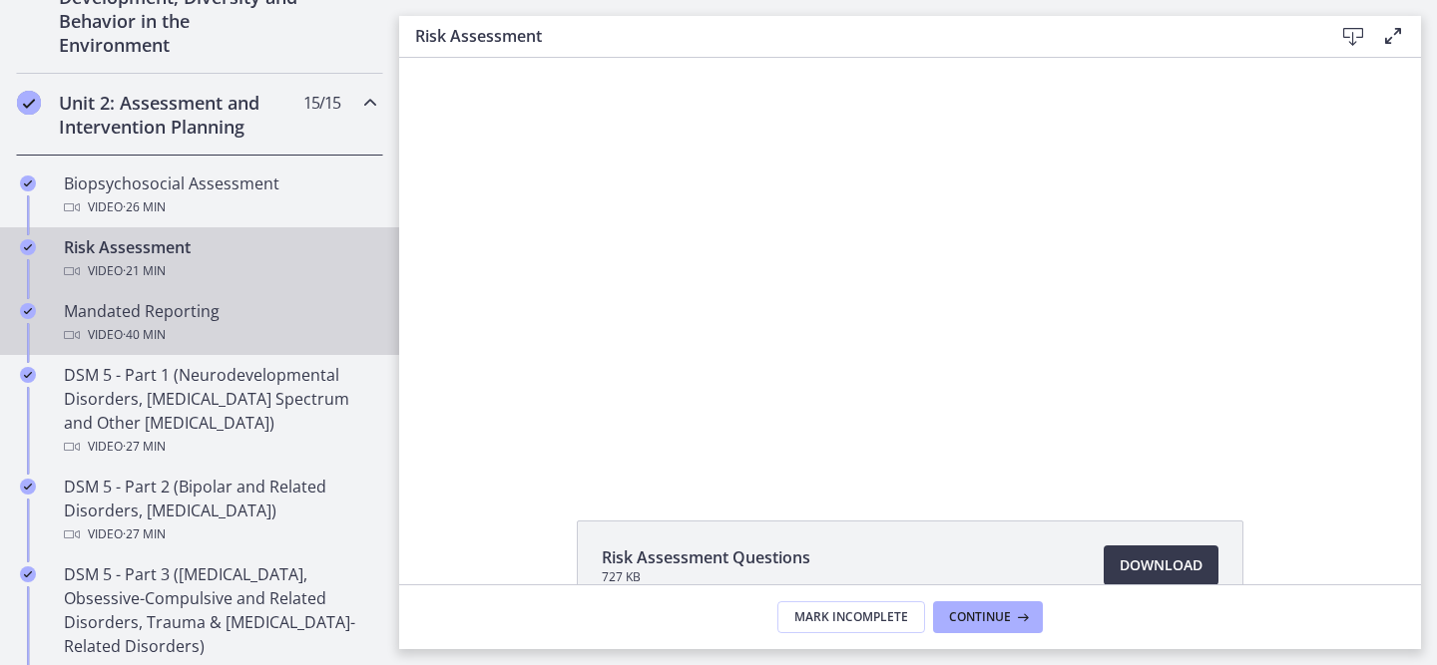
click at [273, 330] on div "Video · 40 min" at bounding box center [219, 335] width 311 height 24
